Goal: Find specific page/section: Find specific page/section

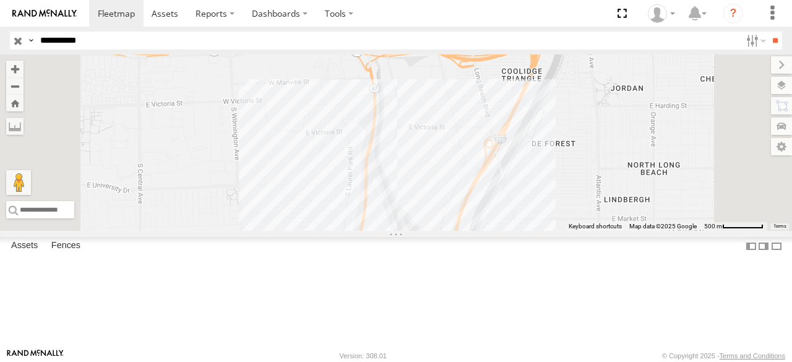
type input "**********"
click at [768, 32] on input "**" at bounding box center [775, 41] width 14 height 18
click at [80, 44] on input "**********" at bounding box center [387, 41] width 705 height 18
click at [170, 15] on span at bounding box center [165, 13] width 27 height 12
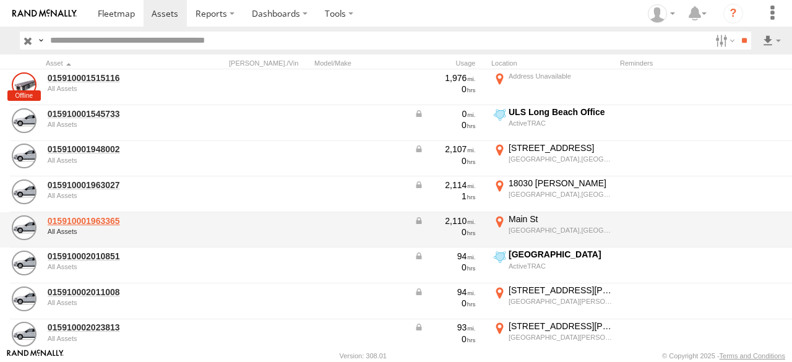
click at [110, 216] on link "015910001963365" at bounding box center [108, 220] width 120 height 11
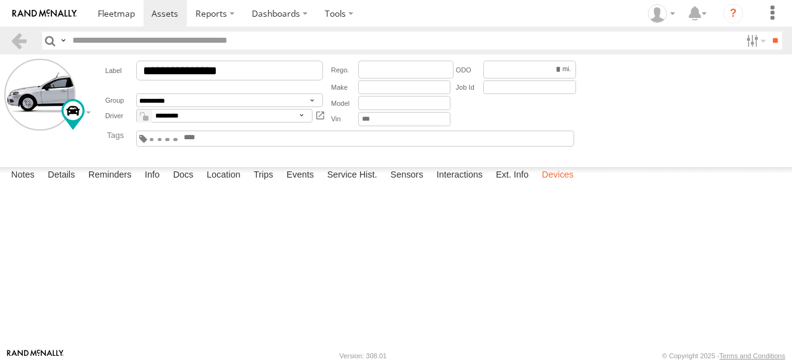
click at [568, 184] on label "Devices" at bounding box center [558, 175] width 44 height 17
click at [357, 184] on label "Service Hist." at bounding box center [352, 175] width 62 height 17
click at [25, 184] on label "Notes" at bounding box center [23, 175] width 36 height 17
click at [61, 184] on label "Details" at bounding box center [61, 175] width 40 height 17
click at [101, 184] on label "Reminders" at bounding box center [110, 175] width 56 height 17
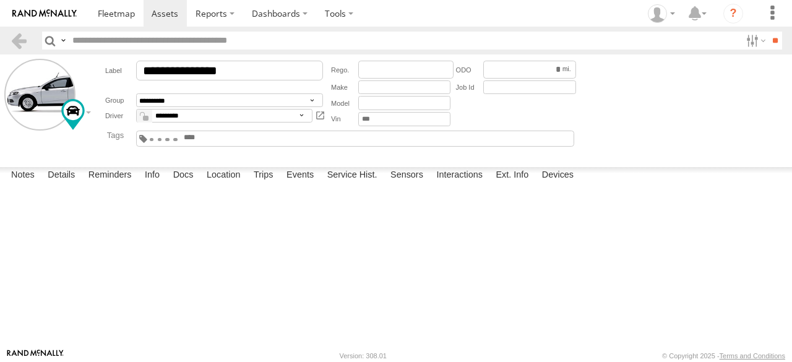
click at [87, 111] on form "**********" at bounding box center [395, 108] width 783 height 99
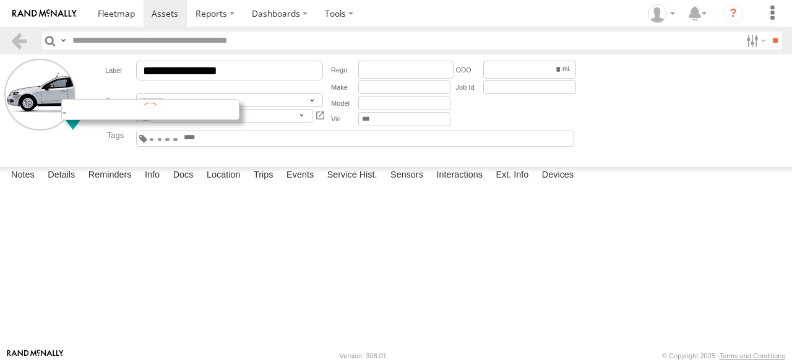
click at [87, 114] on div at bounding box center [150, 109] width 178 height 21
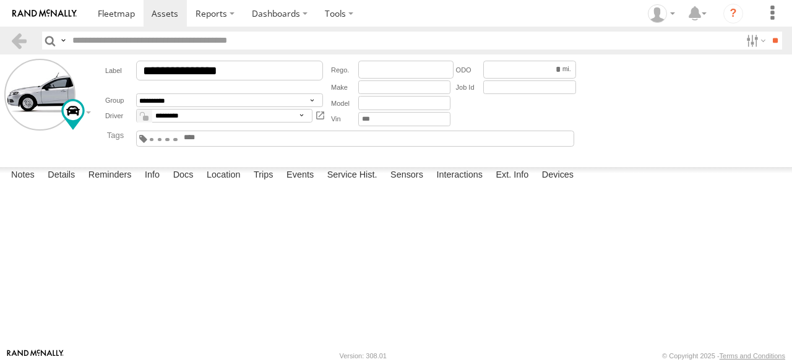
click at [0, 0] on div at bounding box center [0, 0] width 0 height 0
click at [191, 184] on label "Docs" at bounding box center [183, 175] width 33 height 17
click at [156, 184] on label "Info" at bounding box center [152, 175] width 27 height 17
click at [223, 184] on label "Location" at bounding box center [223, 175] width 46 height 17
click at [270, 184] on label "Trips" at bounding box center [263, 175] width 32 height 17
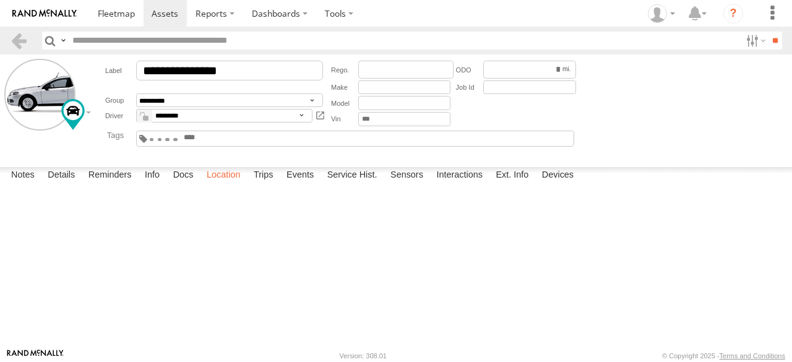
click at [215, 184] on label "Location" at bounding box center [223, 175] width 46 height 17
click at [300, 184] on label "Events" at bounding box center [300, 175] width 40 height 17
click at [350, 184] on label "Service Hist." at bounding box center [352, 175] width 62 height 17
click at [405, 184] on label "Sensors" at bounding box center [406, 175] width 45 height 17
click at [0, 0] on rect at bounding box center [0, 0] width 0 height 0
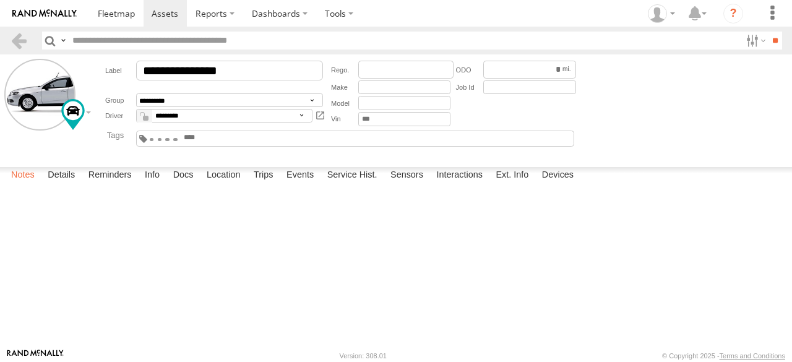
click at [22, 184] on label "Notes" at bounding box center [23, 175] width 36 height 17
click at [25, 42] on link at bounding box center [19, 41] width 18 height 18
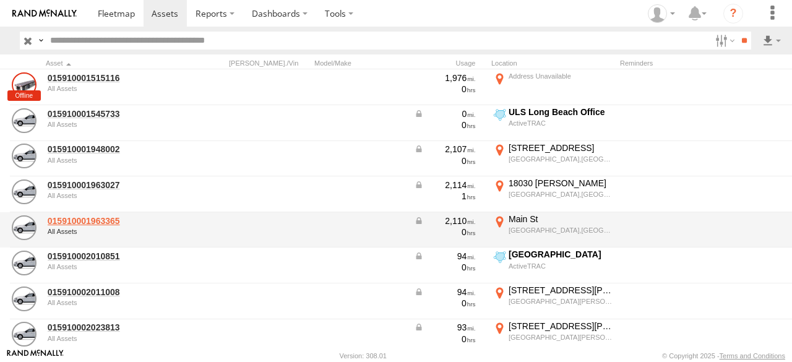
drag, startPoint x: 115, startPoint y: 219, endPoint x: 108, endPoint y: 220, distance: 6.9
drag, startPoint x: 108, startPoint y: 220, endPoint x: 19, endPoint y: 231, distance: 89.7
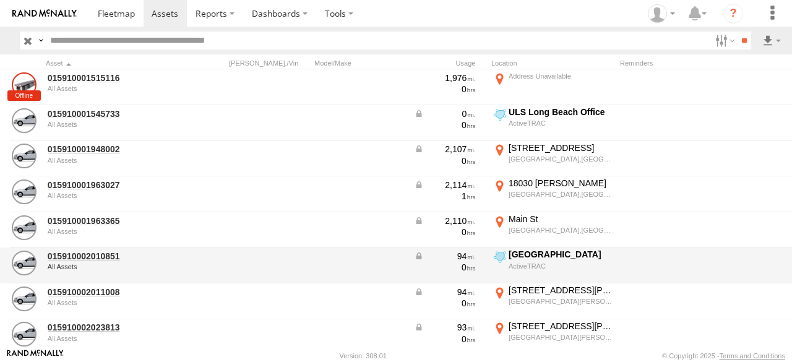
drag, startPoint x: 19, startPoint y: 231, endPoint x: 93, endPoint y: 227, distance: 73.7
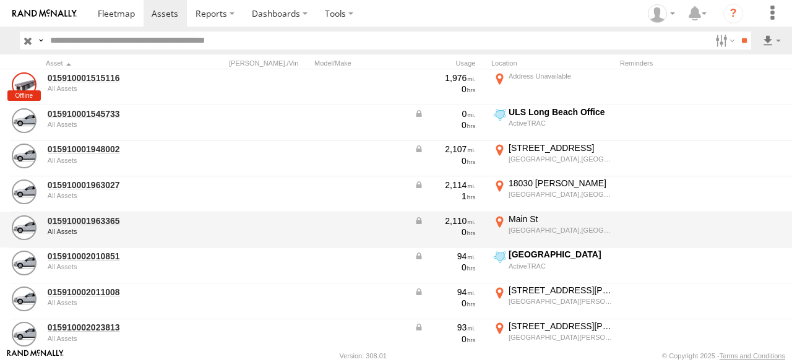
click at [182, 252] on div at bounding box center [198, 265] width 49 height 33
click at [94, 223] on link "015910001963365" at bounding box center [108, 220] width 120 height 11
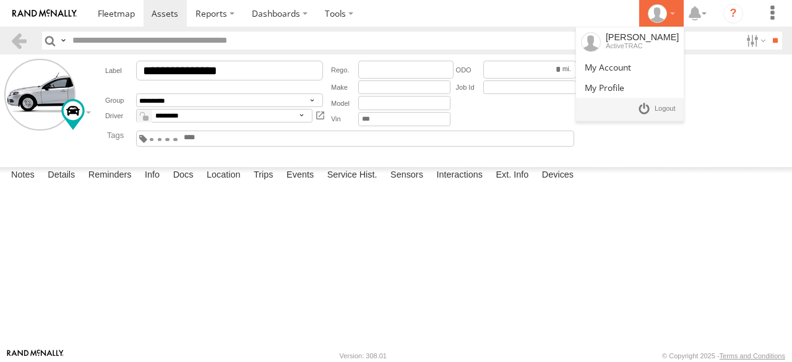
click at [672, 15] on div at bounding box center [661, 13] width 36 height 19
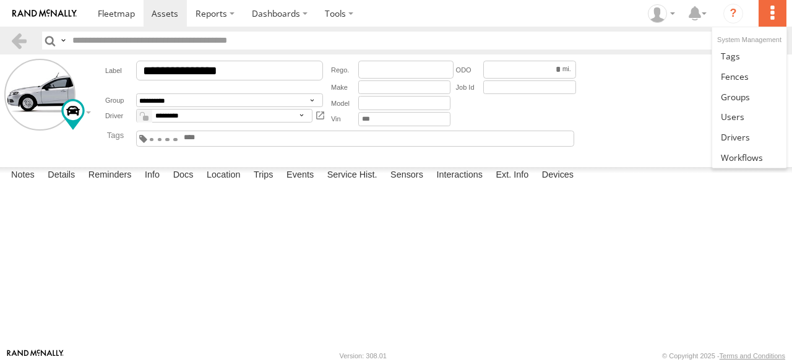
click at [774, 14] on label at bounding box center [771, 13] width 27 height 27
click at [656, 86] on form "**********" at bounding box center [395, 108] width 783 height 99
